Goal: Task Accomplishment & Management: Manage account settings

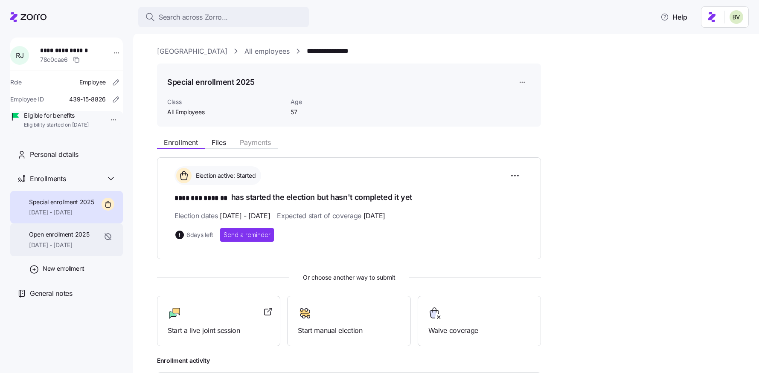
click at [71, 250] on span "[DATE] - [DATE]" at bounding box center [59, 245] width 60 height 9
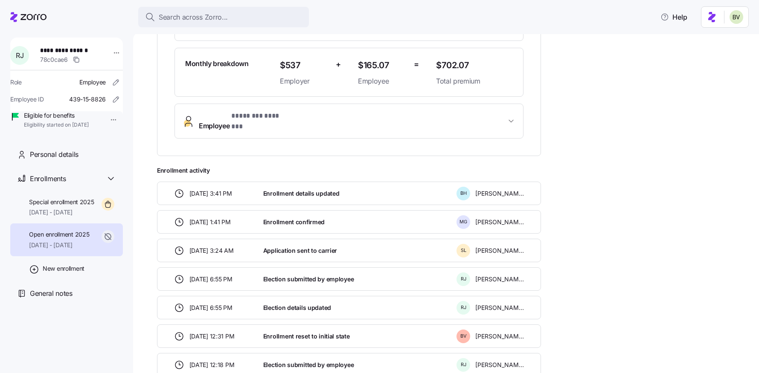
scroll to position [269, 0]
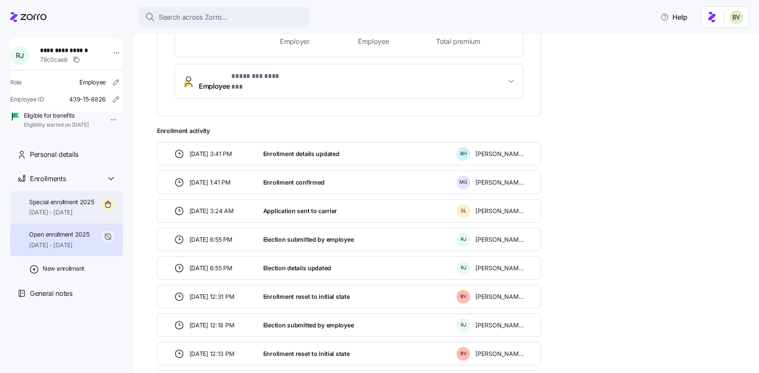
click at [71, 217] on span "[DATE] - [DATE]" at bounding box center [61, 212] width 65 height 9
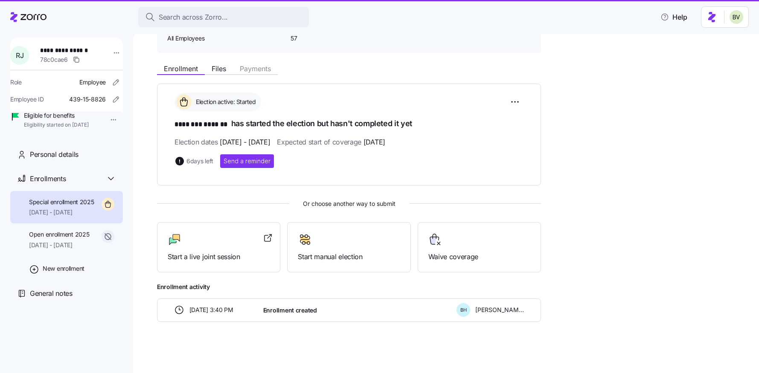
scroll to position [73, 0]
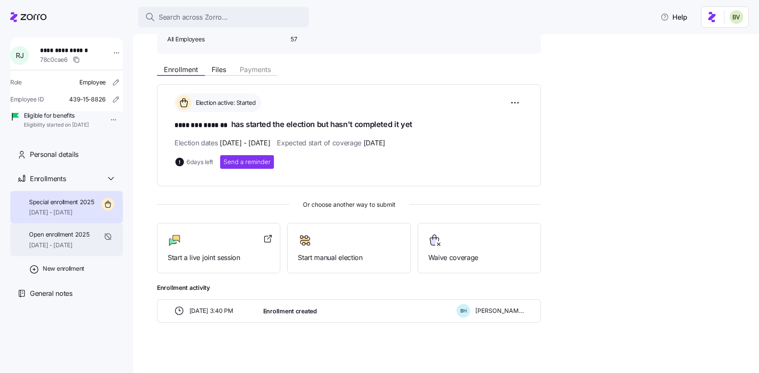
click at [75, 250] on span "[DATE] - [DATE]" at bounding box center [59, 245] width 60 height 9
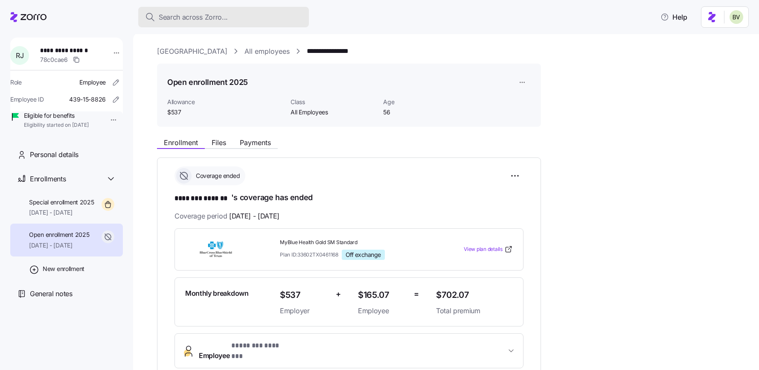
click at [166, 18] on span "Search across Zorro..." at bounding box center [193, 17] width 69 height 11
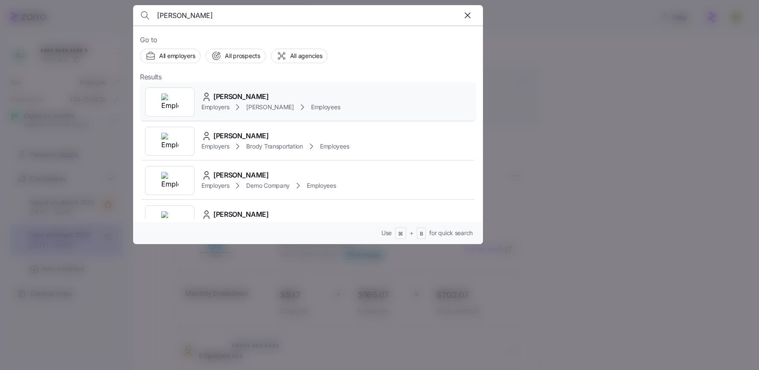
type input "[PERSON_NAME]"
click at [179, 101] on div at bounding box center [170, 101] width 50 height 29
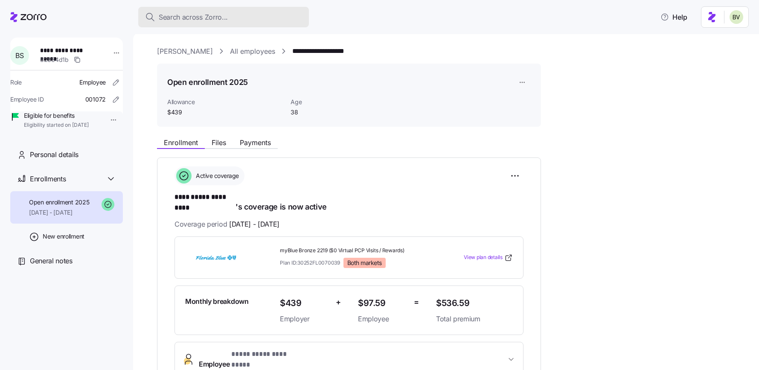
click at [250, 17] on div "Search across Zorro..." at bounding box center [223, 17] width 157 height 11
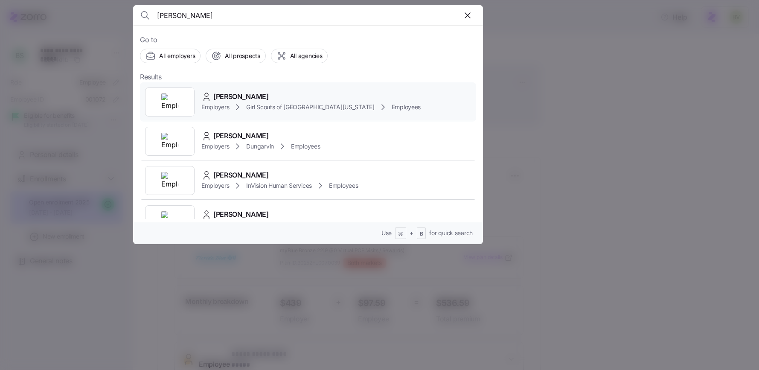
type input "[PERSON_NAME]"
click at [170, 97] on img at bounding box center [169, 101] width 17 height 17
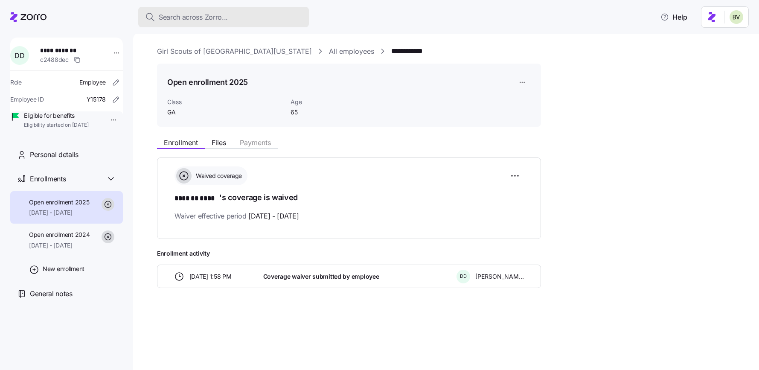
click at [232, 19] on div "Search across Zorro..." at bounding box center [223, 17] width 157 height 11
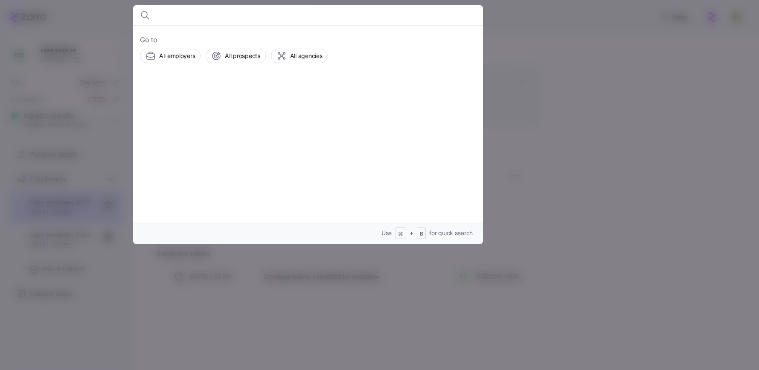
click at [163, 20] on input at bounding box center [266, 15] width 219 height 20
click at [108, 46] on div at bounding box center [379, 185] width 759 height 370
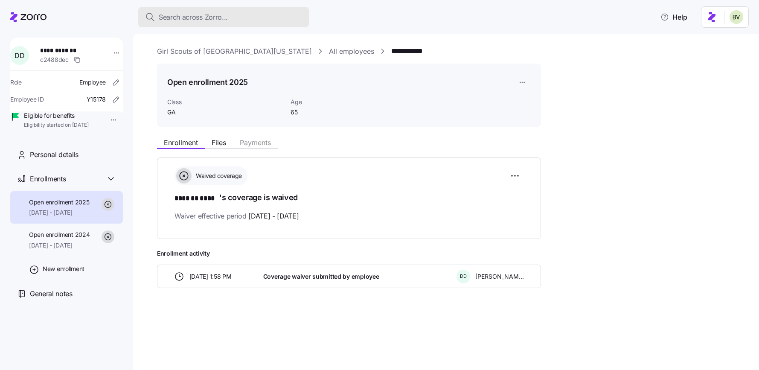
click at [177, 14] on span "Search across Zorro..." at bounding box center [193, 17] width 69 height 11
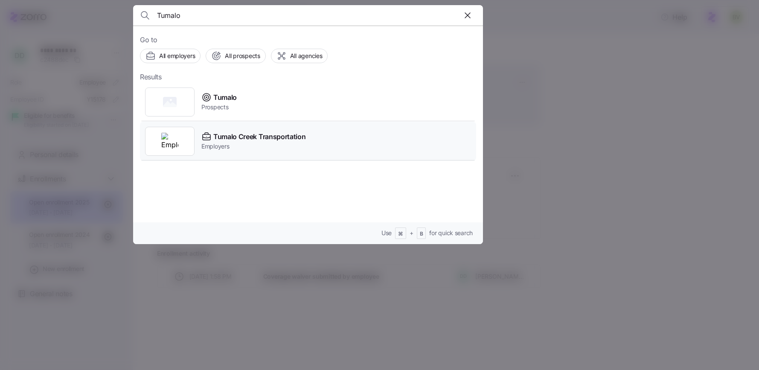
type input "Tumalo"
click at [164, 131] on div at bounding box center [170, 141] width 50 height 29
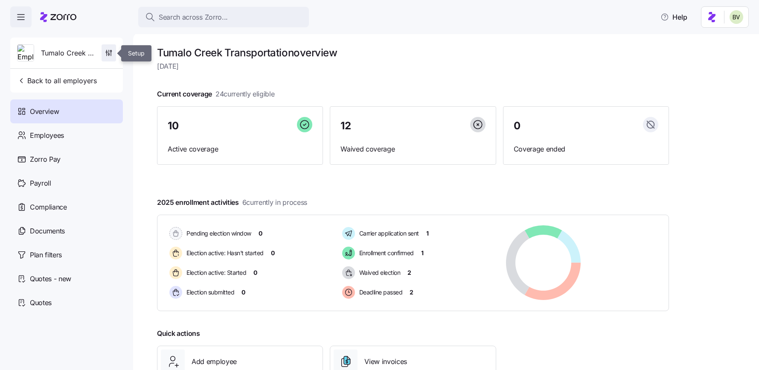
click at [109, 52] on icon "button" at bounding box center [109, 53] width 9 height 9
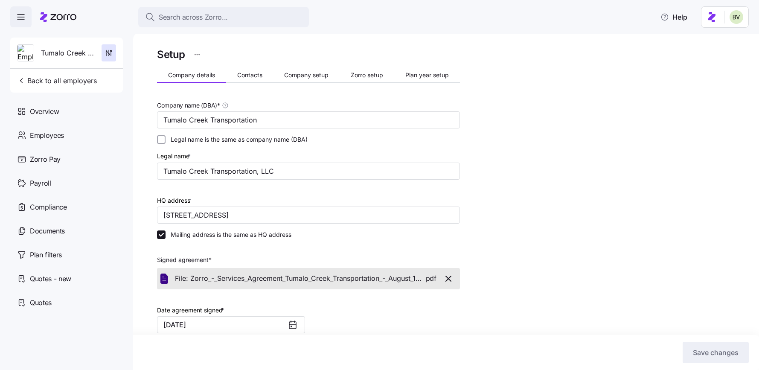
click at [254, 67] on div "Setup Company details Contacts Company setup Zorro setup Plan year setup Compan…" at bounding box center [308, 308] width 303 height 525
click at [254, 69] on button "Contacts" at bounding box center [249, 75] width 47 height 13
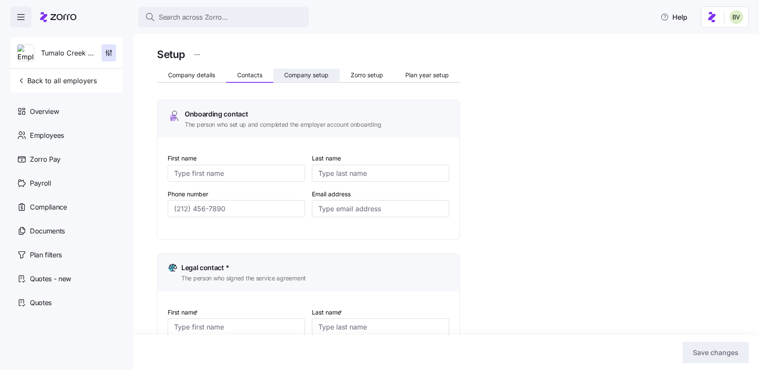
type input "[PERSON_NAME]"
type input "[EMAIL_ADDRESS][DOMAIN_NAME]"
type input "[PERSON_NAME]"
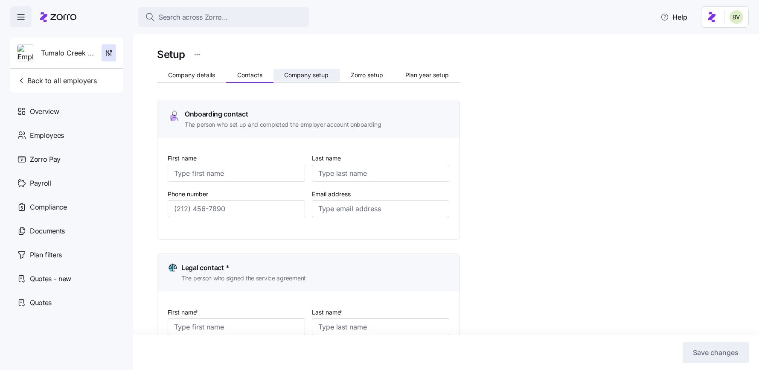
type input "[PERSON_NAME][EMAIL_ADDRESS][DOMAIN_NAME]"
type input "[PERSON_NAME]"
type input "[EMAIL_ADDRESS][DOMAIN_NAME]"
type input "[PERSON_NAME]"
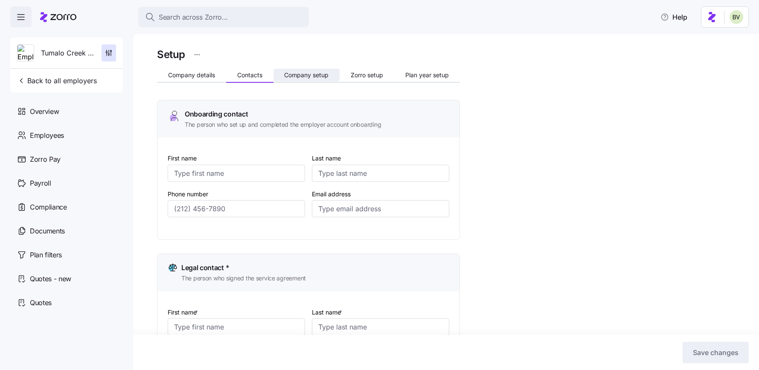
type input "[GEOGRAPHIC_DATA]"
type input "[EMAIL_ADDRESS][DOMAIN_NAME]"
type input "[PHONE_NUMBER]"
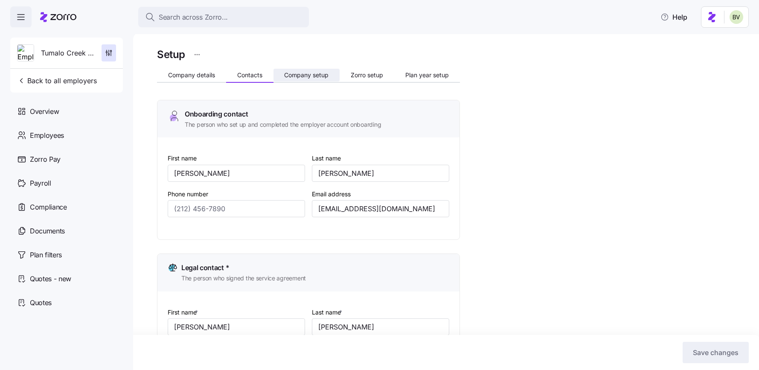
type input "[PHONE_NUMBER]"
click at [301, 76] on span "Company setup" at bounding box center [306, 75] width 44 height 6
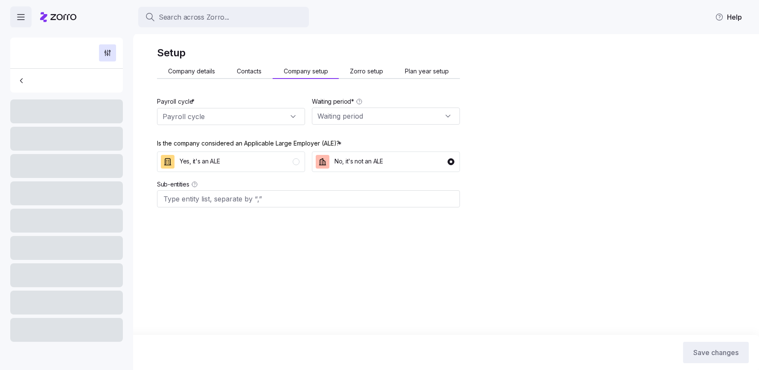
type input "Bi weekly (26 cycles)"
type input "No waiting period"
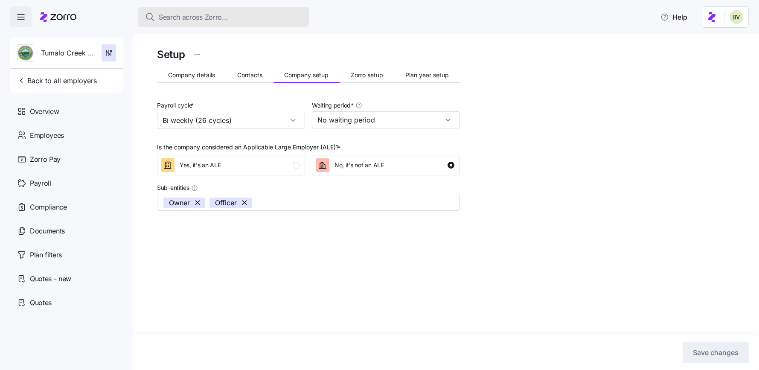
click at [193, 22] on span "Search across Zorro..." at bounding box center [193, 17] width 69 height 11
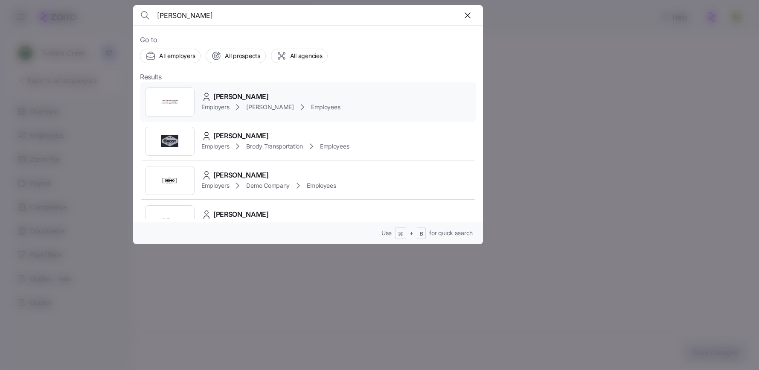
type input "brett she"
click at [167, 115] on div at bounding box center [170, 101] width 50 height 29
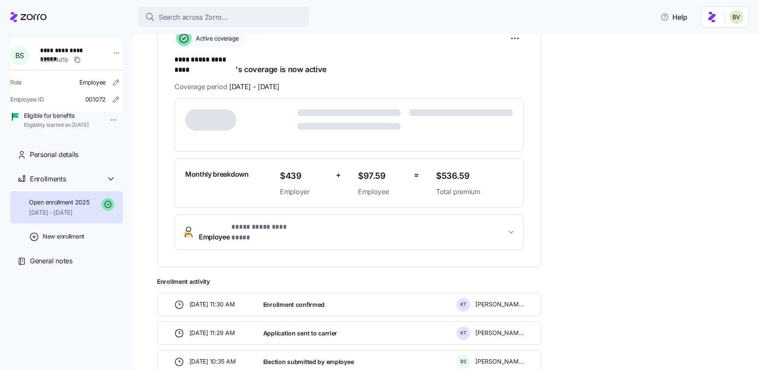
scroll to position [160, 0]
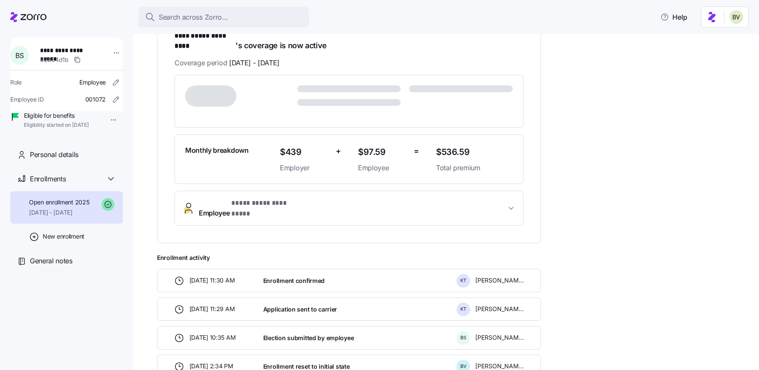
click at [247, 199] on span "**********" at bounding box center [263, 203] width 64 height 11
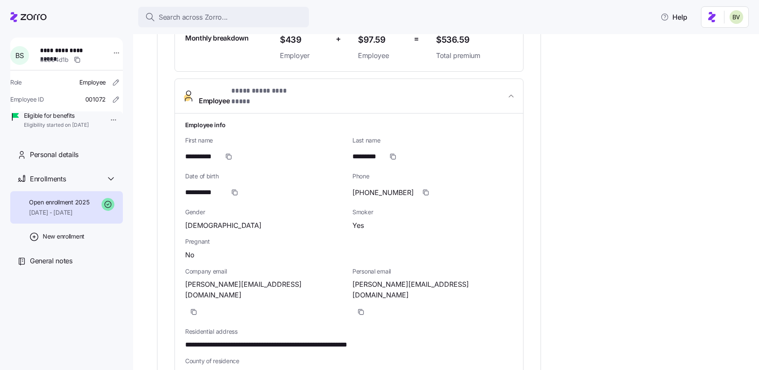
scroll to position [280, 0]
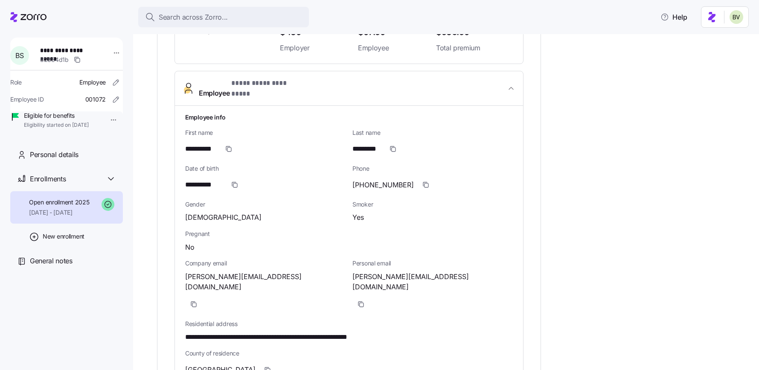
click at [257, 271] on span "[PERSON_NAME][EMAIL_ADDRESS][DOMAIN_NAME]" at bounding box center [265, 281] width 160 height 21
drag, startPoint x: 262, startPoint y: 265, endPoint x: 184, endPoint y: 264, distance: 78.5
click at [184, 264] on div "**********" at bounding box center [349, 329] width 348 height 449
copy span "[PERSON_NAME][EMAIL_ADDRESS][DOMAIN_NAME]"
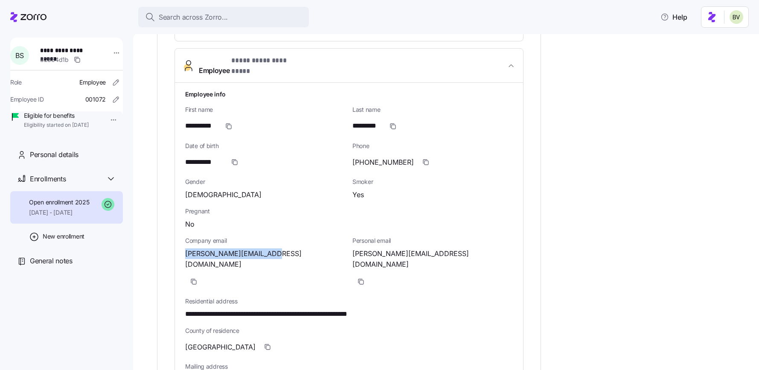
scroll to position [329, 0]
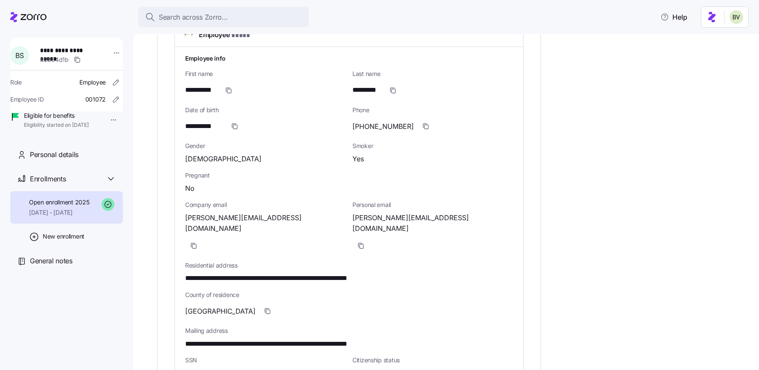
click at [294, 201] on div "Company email brett.sheffield@aol.com" at bounding box center [265, 228] width 160 height 54
drag, startPoint x: 260, startPoint y: 205, endPoint x: 185, endPoint y: 204, distance: 75.6
click at [185, 213] on span "[PERSON_NAME][EMAIL_ADDRESS][DOMAIN_NAME]" at bounding box center [265, 223] width 160 height 21
copy span "[PERSON_NAME][EMAIL_ADDRESS][DOMAIN_NAME]"
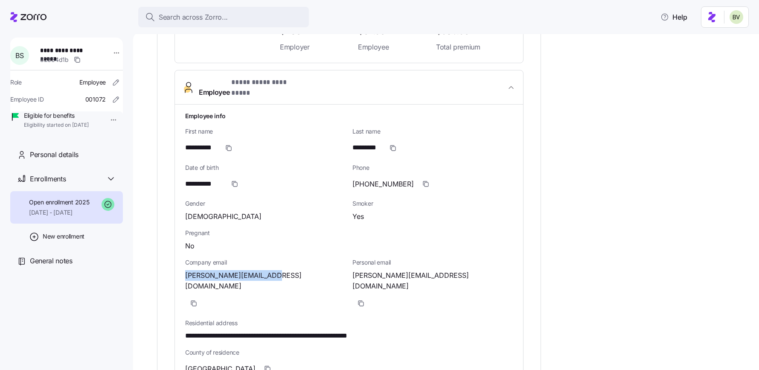
scroll to position [277, 0]
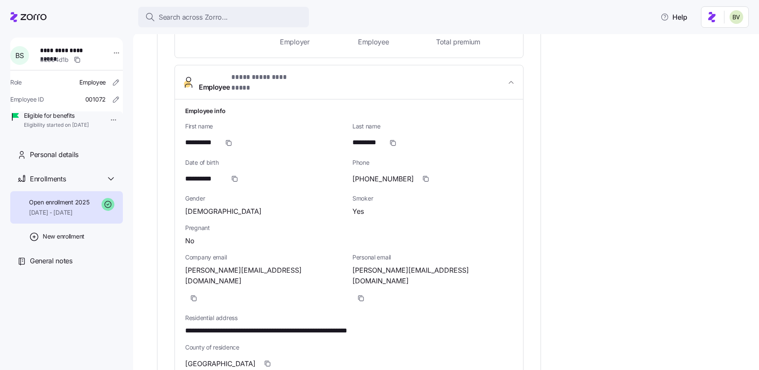
click at [269, 268] on div "Company email brett.sheffield@aol.com" at bounding box center [265, 280] width 167 height 61
drag, startPoint x: 261, startPoint y: 257, endPoint x: 185, endPoint y: 255, distance: 76.0
click at [185, 265] on span "[PERSON_NAME][EMAIL_ADDRESS][DOMAIN_NAME]" at bounding box center [265, 275] width 160 height 21
copy span "[PERSON_NAME][EMAIL_ADDRESS][DOMAIN_NAME]"
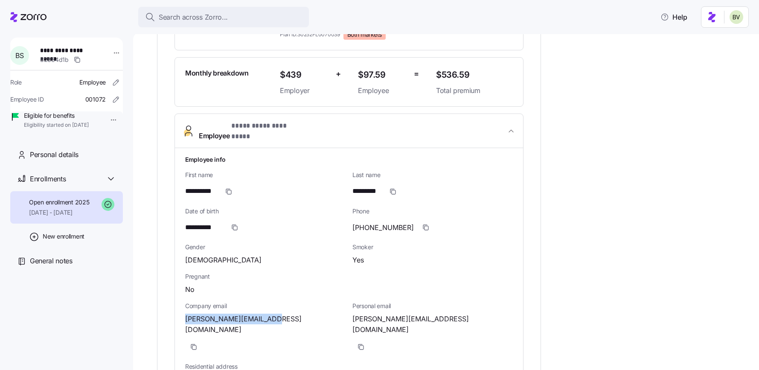
scroll to position [230, 0]
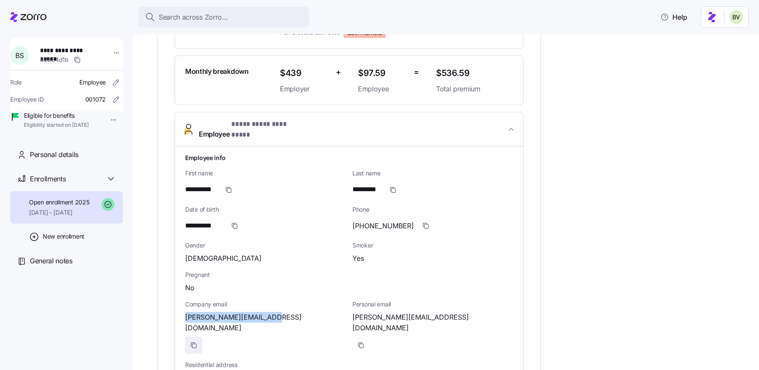
click at [196, 344] on icon "button" at bounding box center [194, 346] width 4 height 4
